Goal: Task Accomplishment & Management: Use online tool/utility

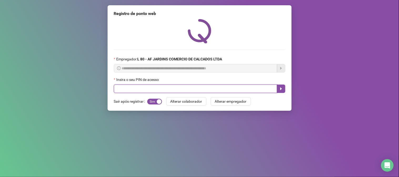
click at [133, 93] on input "text" at bounding box center [195, 89] width 163 height 8
type input "*"
type input "*****"
click at [280, 90] on icon "caret-right" at bounding box center [281, 89] width 4 height 4
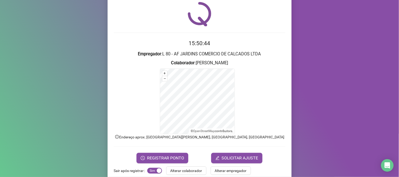
scroll to position [26, 0]
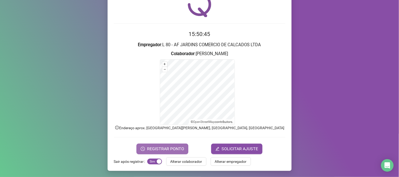
click at [153, 149] on span "REGISTRAR PONTO" at bounding box center [165, 149] width 37 height 6
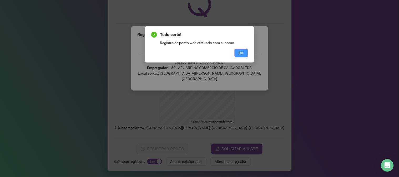
click at [242, 52] on span "OK" at bounding box center [241, 53] width 5 height 6
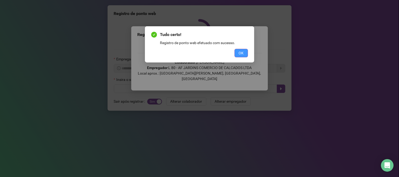
scroll to position [0, 0]
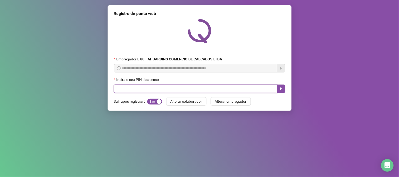
click at [165, 90] on input "text" at bounding box center [195, 89] width 163 height 8
type input "*****"
click at [281, 90] on icon "caret-right" at bounding box center [281, 89] width 2 height 3
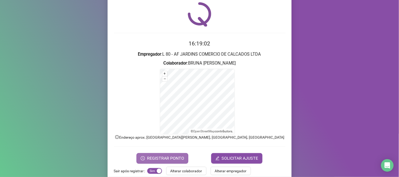
scroll to position [26, 0]
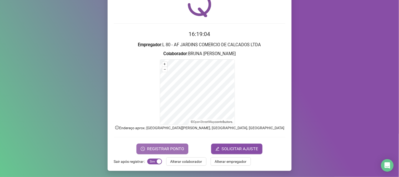
click at [165, 153] on button "REGISTRAR PONTO" at bounding box center [163, 149] width 52 height 11
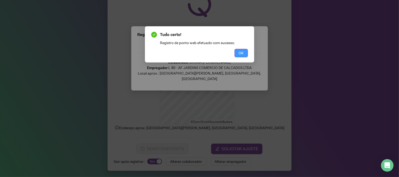
click at [246, 52] on button "OK" at bounding box center [241, 53] width 13 height 8
